Goal: Find specific page/section: Find specific page/section

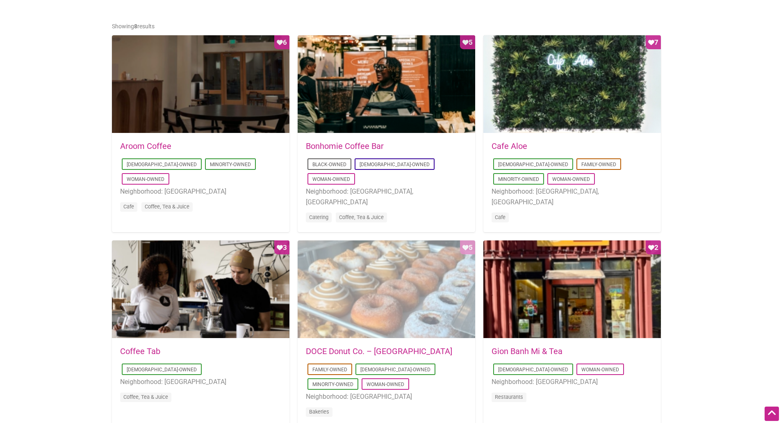
scroll to position [369, 0]
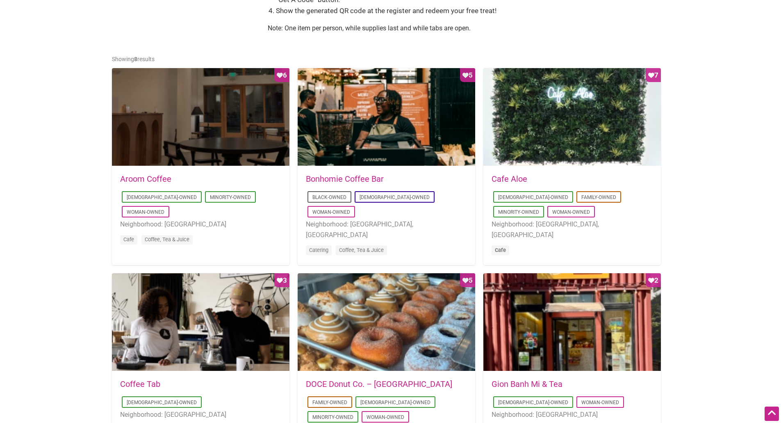
click at [502, 247] on link "Cafe" at bounding box center [500, 250] width 11 height 6
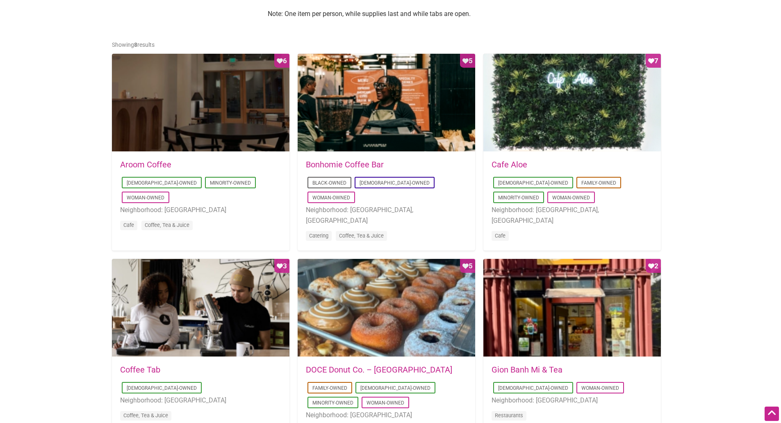
scroll to position [399, 0]
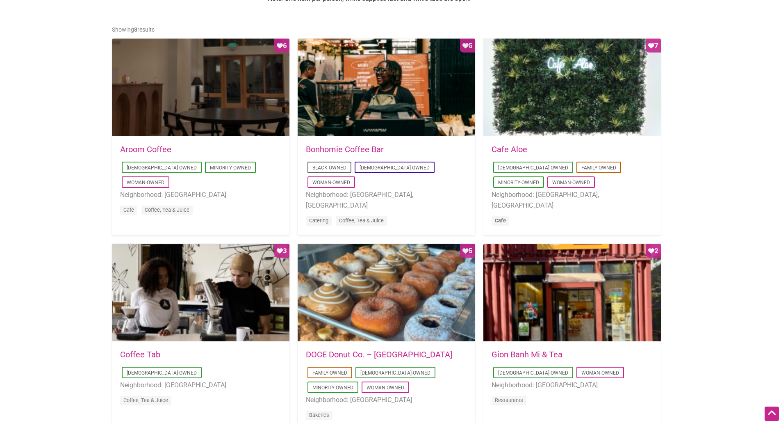
click at [500, 217] on link "Cafe" at bounding box center [500, 220] width 11 height 6
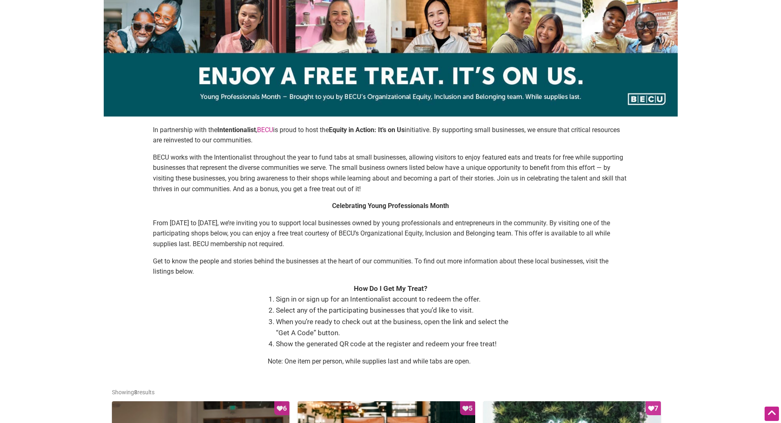
scroll to position [0, 0]
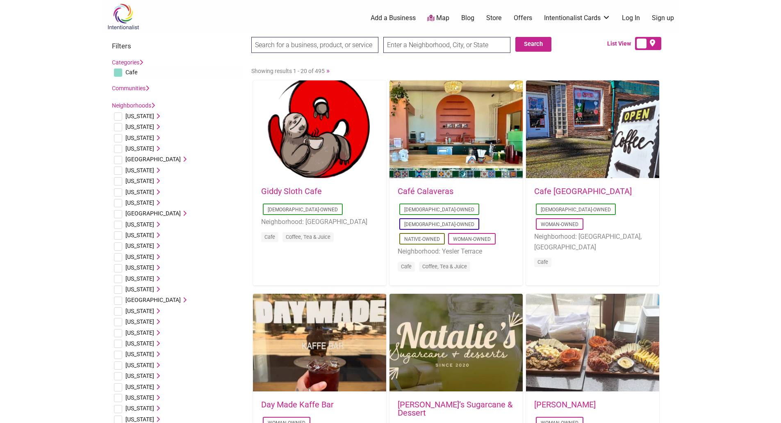
click at [407, 44] on input "text" at bounding box center [447, 45] width 127 height 16
click at [637, 41] on label at bounding box center [648, 43] width 26 height 13
click at [656, 41] on input "checkbox" at bounding box center [658, 43] width 5 height 5
checkbox input "true"
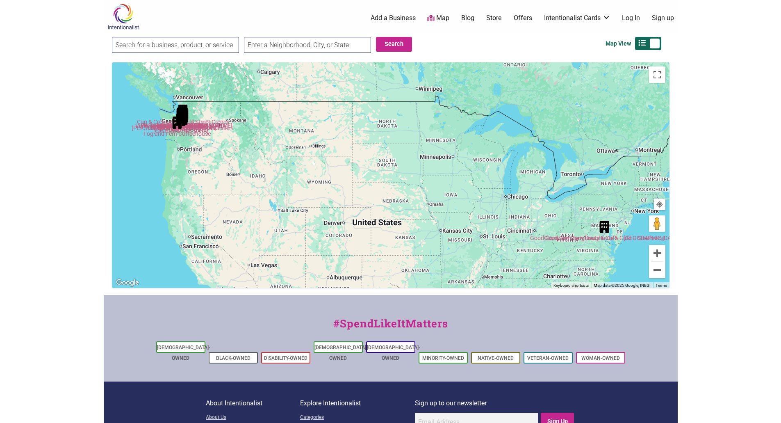
click at [183, 126] on img "Fog and Fern Coffeehouse" at bounding box center [177, 122] width 12 height 12
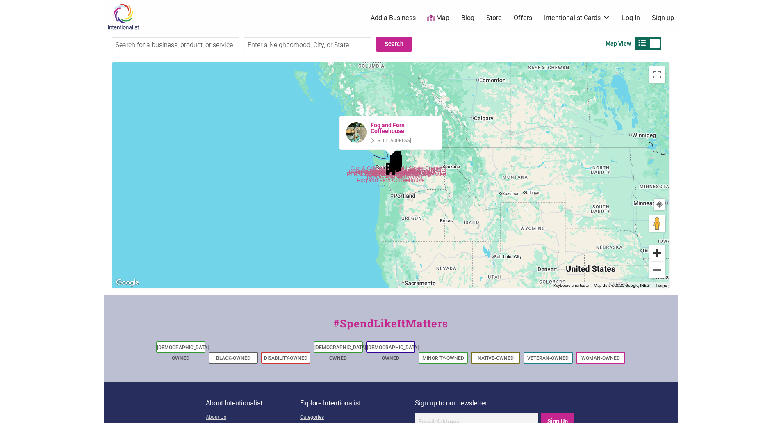
click at [658, 255] on button "Zoom in" at bounding box center [657, 253] width 16 height 16
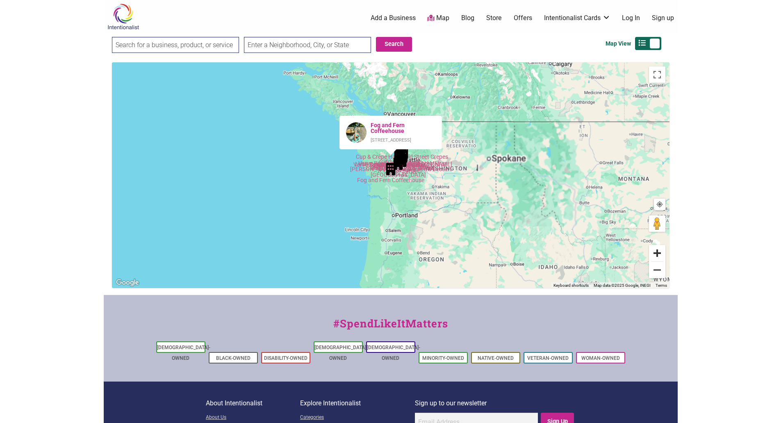
click at [658, 255] on button "Zoom in" at bounding box center [657, 253] width 16 height 16
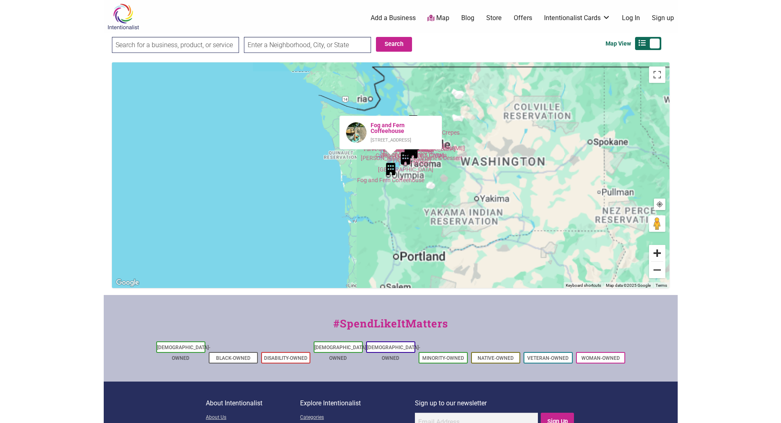
click at [658, 255] on button "Zoom in" at bounding box center [657, 253] width 16 height 16
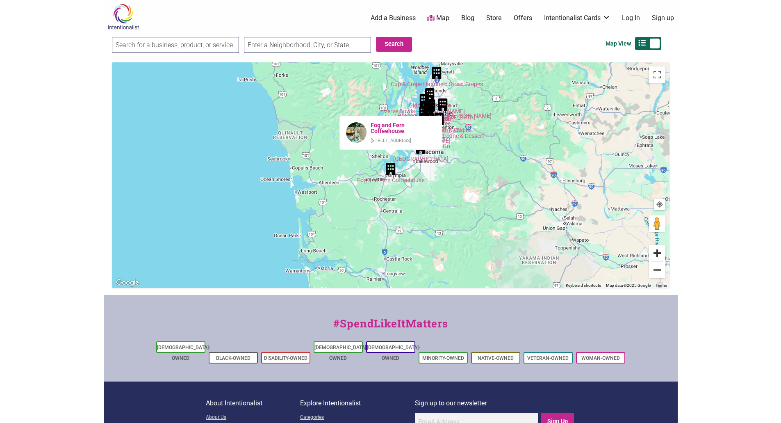
click at [658, 255] on button "Zoom in" at bounding box center [657, 253] width 16 height 16
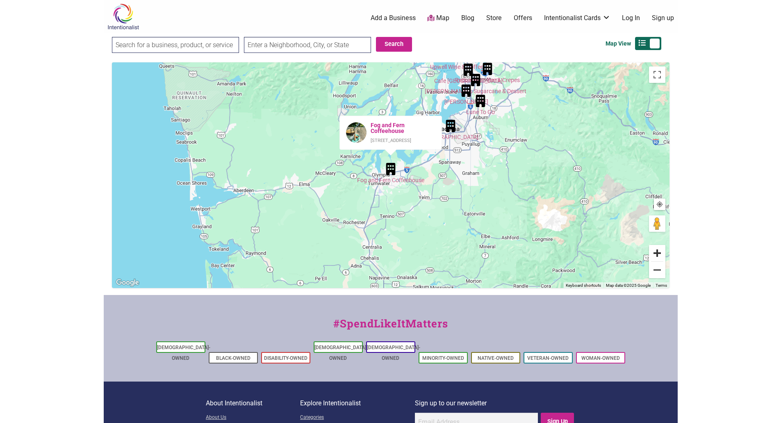
click at [658, 255] on button "Zoom in" at bounding box center [657, 253] width 16 height 16
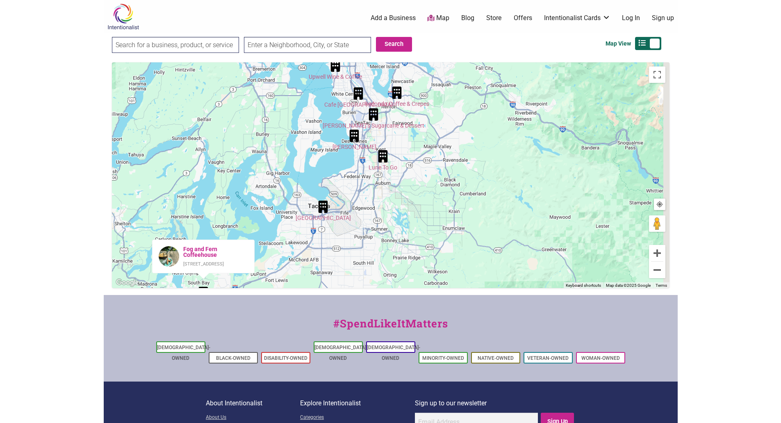
drag, startPoint x: 479, startPoint y: 116, endPoint x: 288, endPoint y: 244, distance: 230.3
click at [290, 242] on div "To navigate, press the arrow keys. Fog and Fern Coffeehouse 4219 6th Ave SE, La…" at bounding box center [391, 175] width 558 height 226
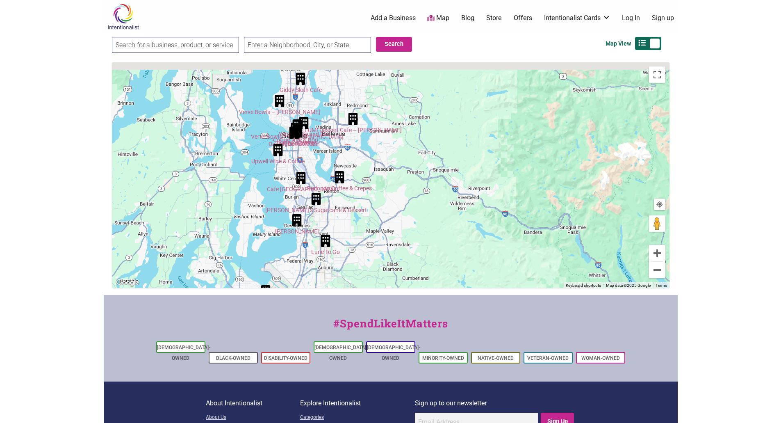
drag, startPoint x: 338, startPoint y: 174, endPoint x: 280, endPoint y: 269, distance: 110.7
click at [280, 269] on div "To navigate, press the arrow keys. Fog and Fern Coffeehouse 4219 6th Ave SE, La…" at bounding box center [391, 175] width 558 height 226
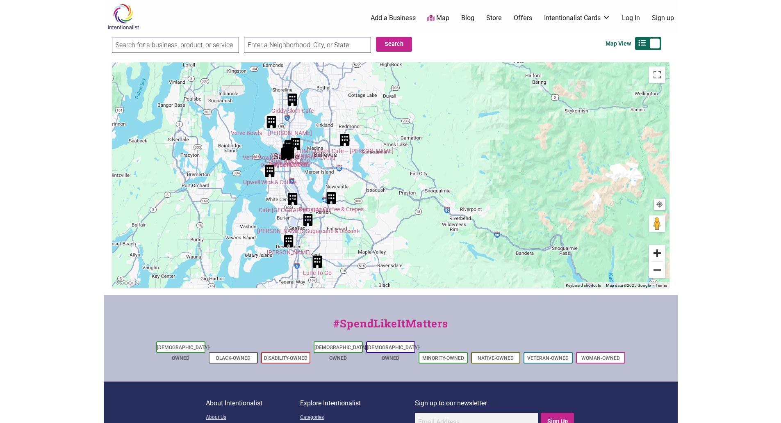
click at [652, 252] on button "Zoom in" at bounding box center [657, 253] width 16 height 16
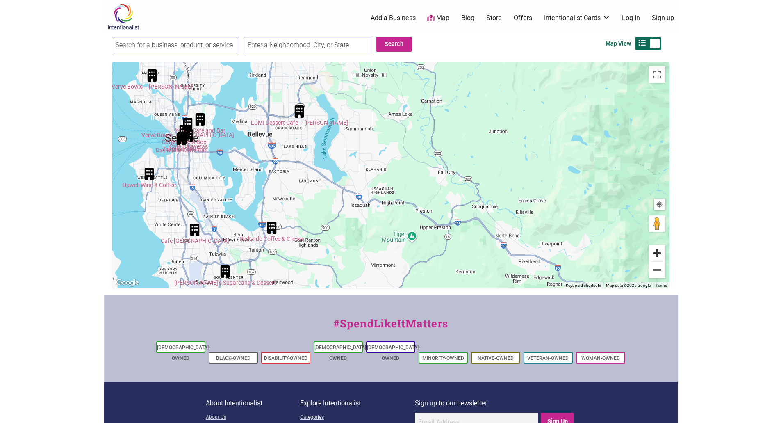
click at [652, 252] on button "Zoom in" at bounding box center [657, 253] width 16 height 16
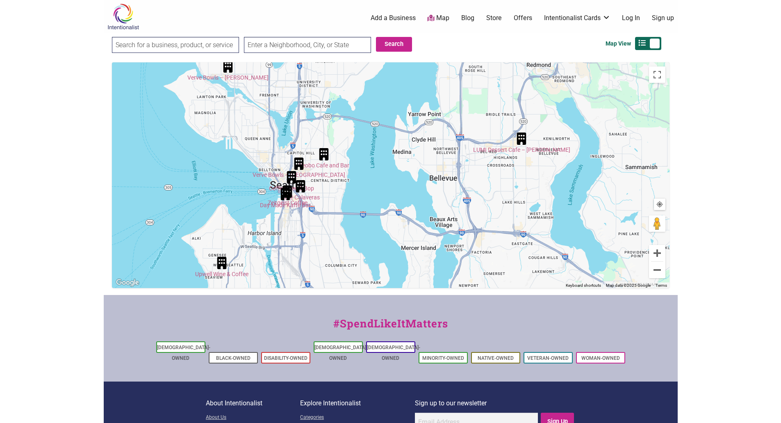
drag, startPoint x: 226, startPoint y: 148, endPoint x: 541, endPoint y: 233, distance: 326.5
click at [541, 233] on div "To navigate, press the arrow keys. Fog and Fern Coffeehouse 4219 6th Ave SE, La…" at bounding box center [391, 175] width 558 height 226
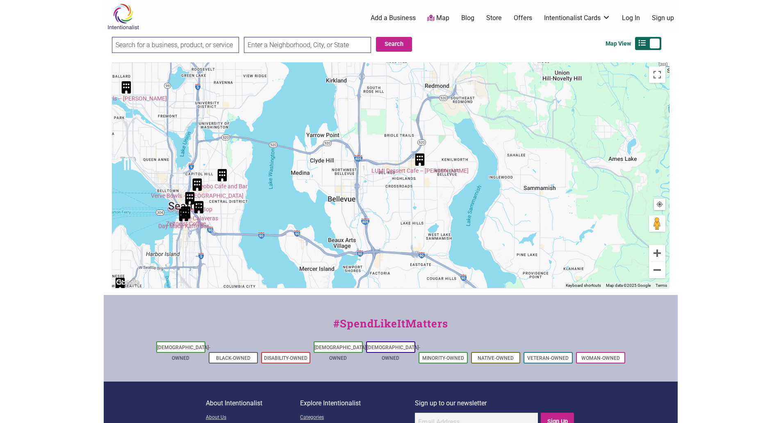
drag, startPoint x: 366, startPoint y: 177, endPoint x: 261, endPoint y: 197, distance: 106.9
click at [261, 197] on div "To navigate, press the arrow keys. Fog and Fern Coffeehouse 4219 6th Ave SE, La…" at bounding box center [391, 175] width 558 height 226
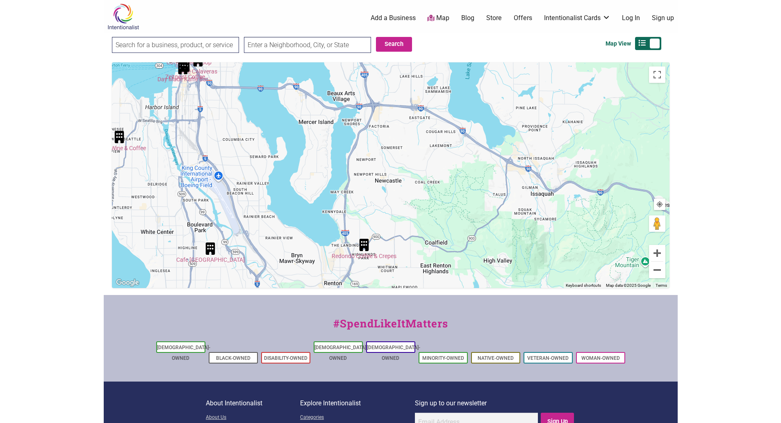
drag, startPoint x: 406, startPoint y: 205, endPoint x: 406, endPoint y: 57, distance: 148.1
click at [406, 57] on div "Intentionalist Spend like it matters 0 Add a Business Map Blog Store Offers Int…" at bounding box center [391, 250] width 574 height 501
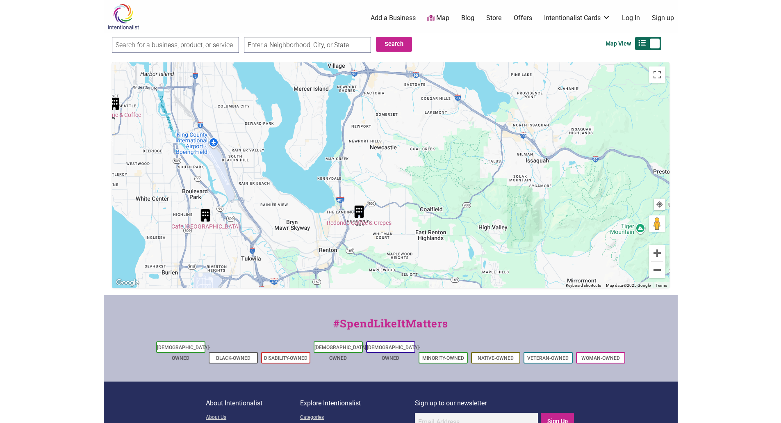
drag, startPoint x: 406, startPoint y: 174, endPoint x: 401, endPoint y: 139, distance: 36.1
click at [401, 139] on div "To navigate, press the arrow keys. Fog and Fern Coffeehouse 4219 6th Ave SE, La…" at bounding box center [391, 175] width 558 height 226
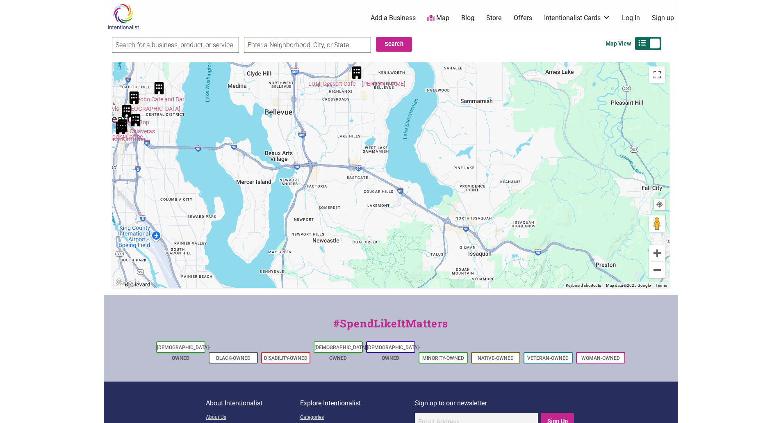
drag, startPoint x: 405, startPoint y: 173, endPoint x: 348, endPoint y: 237, distance: 86.6
click at [348, 263] on div "To navigate, press the arrow keys. Fog and Fern Coffeehouse 4219 6th Ave SE, La…" at bounding box center [391, 175] width 558 height 226
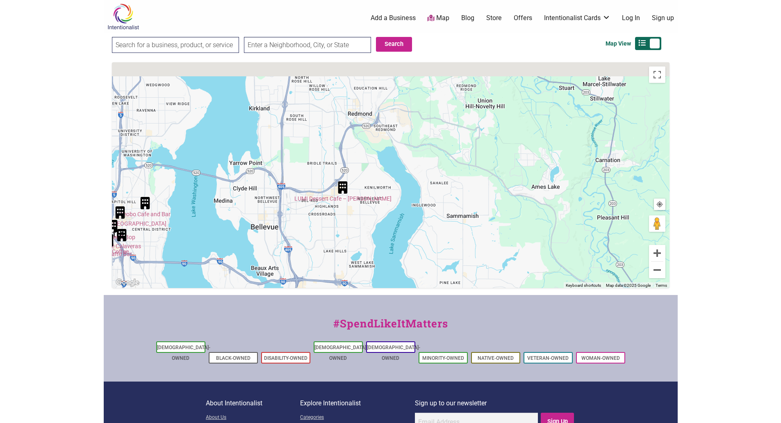
drag, startPoint x: 370, startPoint y: 166, endPoint x: 359, endPoint y: 305, distance: 139.5
click at [359, 305] on div "Intentionalist Spend like it matters 0 Add a Business Map Blog Store Offers Int…" at bounding box center [391, 250] width 574 height 501
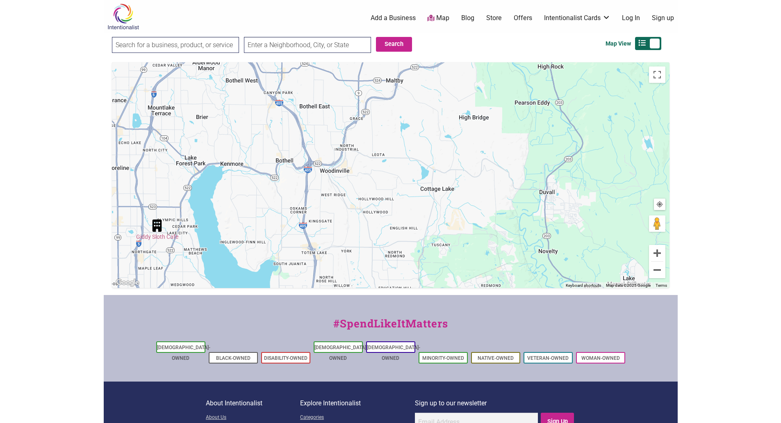
drag, startPoint x: 361, startPoint y: 176, endPoint x: 380, endPoint y: 318, distance: 143.6
click at [383, 348] on div "Intentionalist Spend like it matters 0 Add a Business Map Blog Store Offers Int…" at bounding box center [391, 250] width 574 height 501
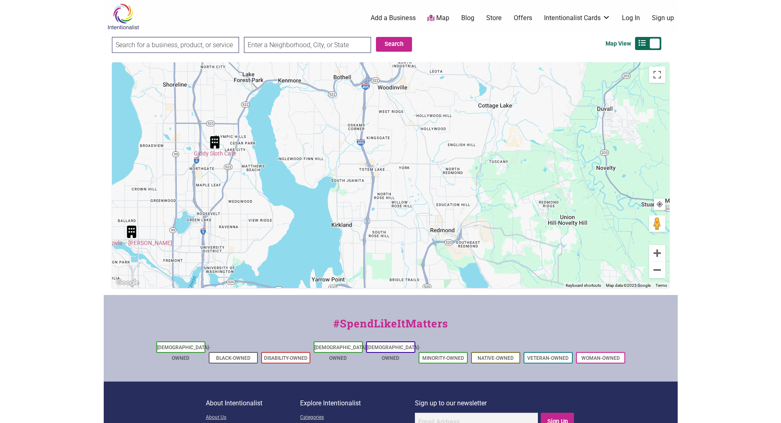
drag, startPoint x: 364, startPoint y: 175, endPoint x: 409, endPoint y: 76, distance: 108.1
click at [409, 77] on div "To navigate, press the arrow keys. Fog and Fern Coffeehouse 4219 6th Ave SE, La…" at bounding box center [391, 175] width 558 height 226
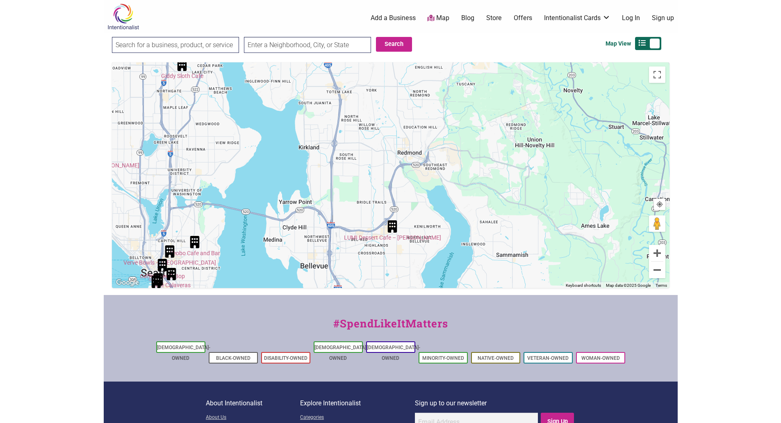
drag, startPoint x: 404, startPoint y: 213, endPoint x: 385, endPoint y: 121, distance: 94.4
click at [386, 121] on div "To navigate, press the arrow keys. Fog and Fern Coffeehouse 4219 6th Ave SE, La…" at bounding box center [391, 175] width 558 height 226
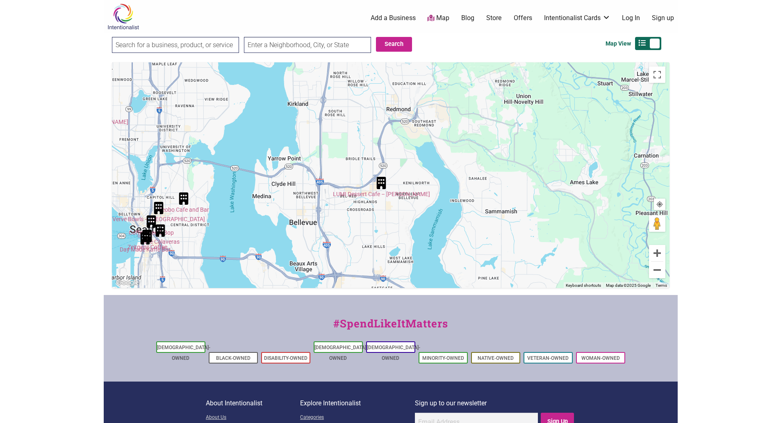
click at [374, 197] on div "To navigate, press the arrow keys. Fog and Fern Coffeehouse 4219 6th Ave SE, La…" at bounding box center [391, 175] width 558 height 226
click at [374, 194] on div "To navigate, press the arrow keys. Fog and Fern Coffeehouse 4219 6th Ave SE, La…" at bounding box center [391, 175] width 558 height 226
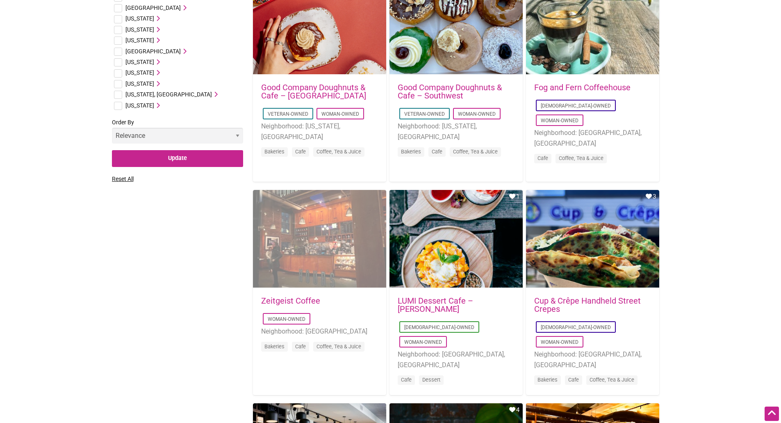
scroll to position [533, 0]
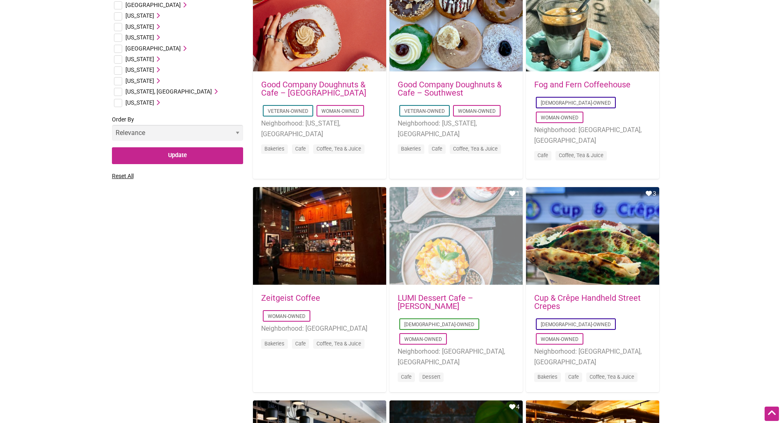
click at [460, 260] on div "Favorite Count 1" at bounding box center [456, 236] width 133 height 98
